Goal: Navigation & Orientation: Find specific page/section

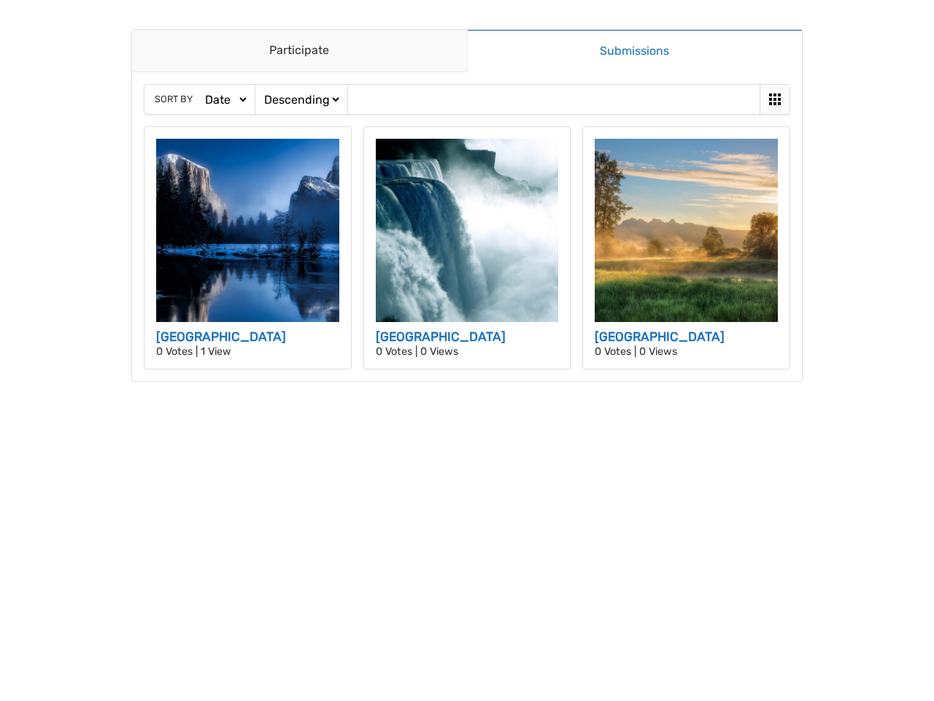
click at [774, 99] on icon at bounding box center [775, 99] width 12 height 12
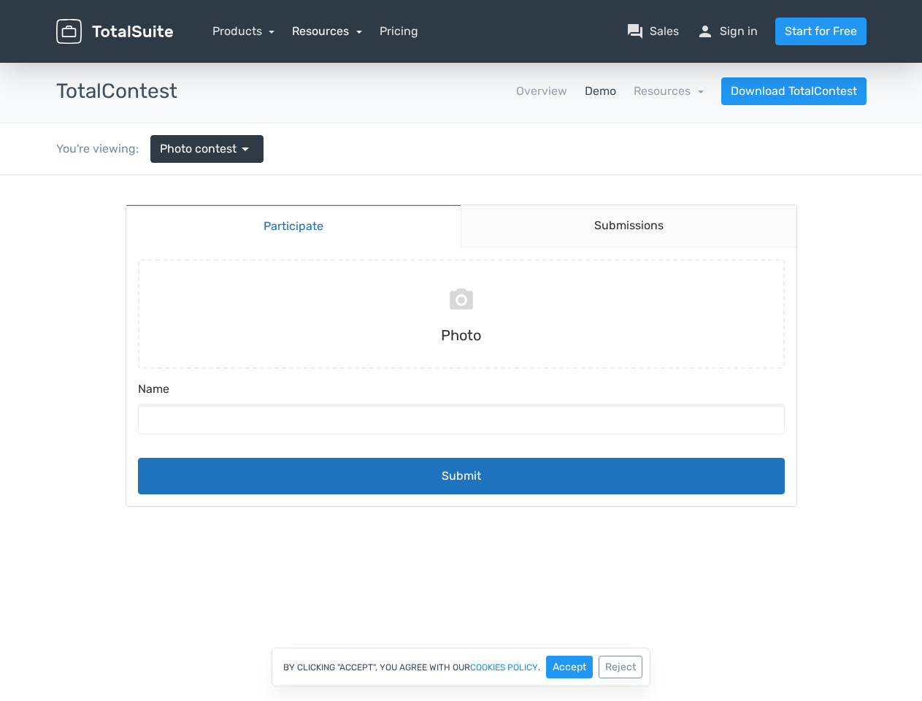
click at [326, 31] on link "Resources" at bounding box center [327, 31] width 70 height 14
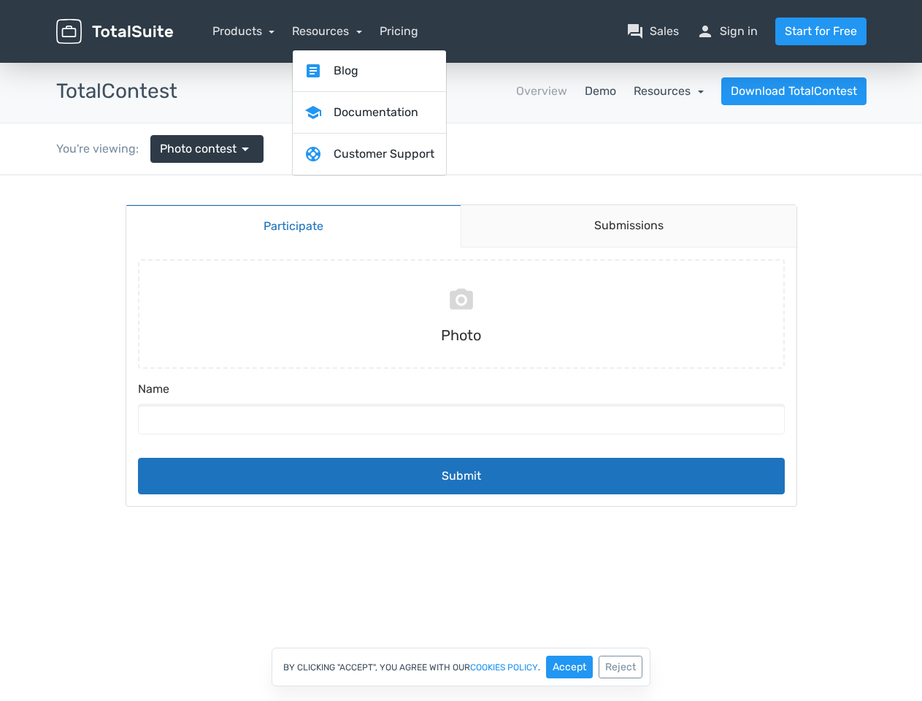
click at [669, 91] on link "Resources" at bounding box center [669, 91] width 70 height 14
click at [569, 666] on button "Accept" at bounding box center [569, 666] width 47 height 23
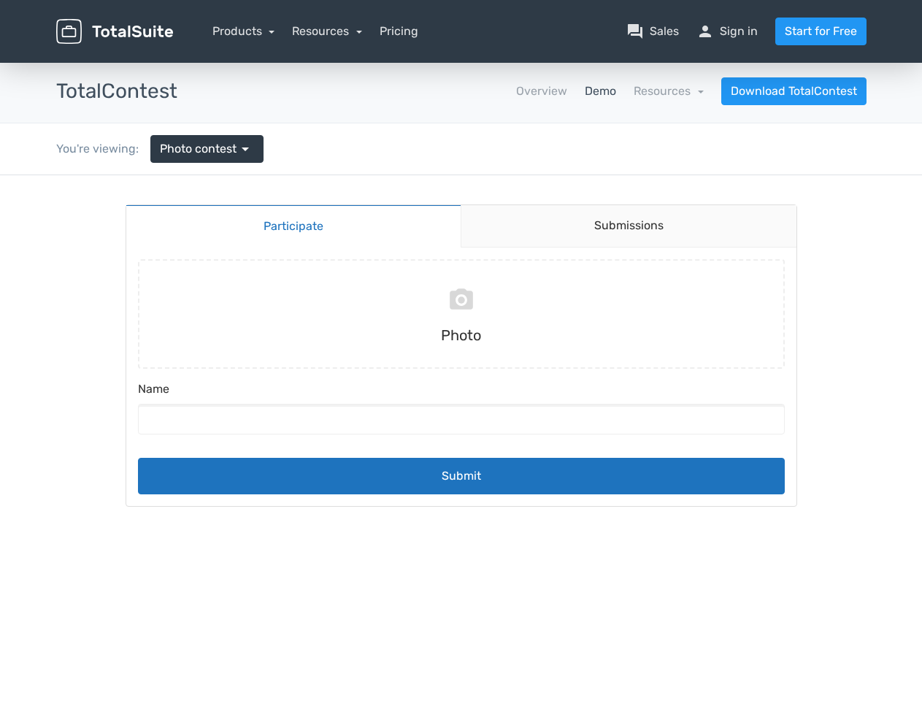
click at [620, 666] on div at bounding box center [461, 525] width 922 height 701
